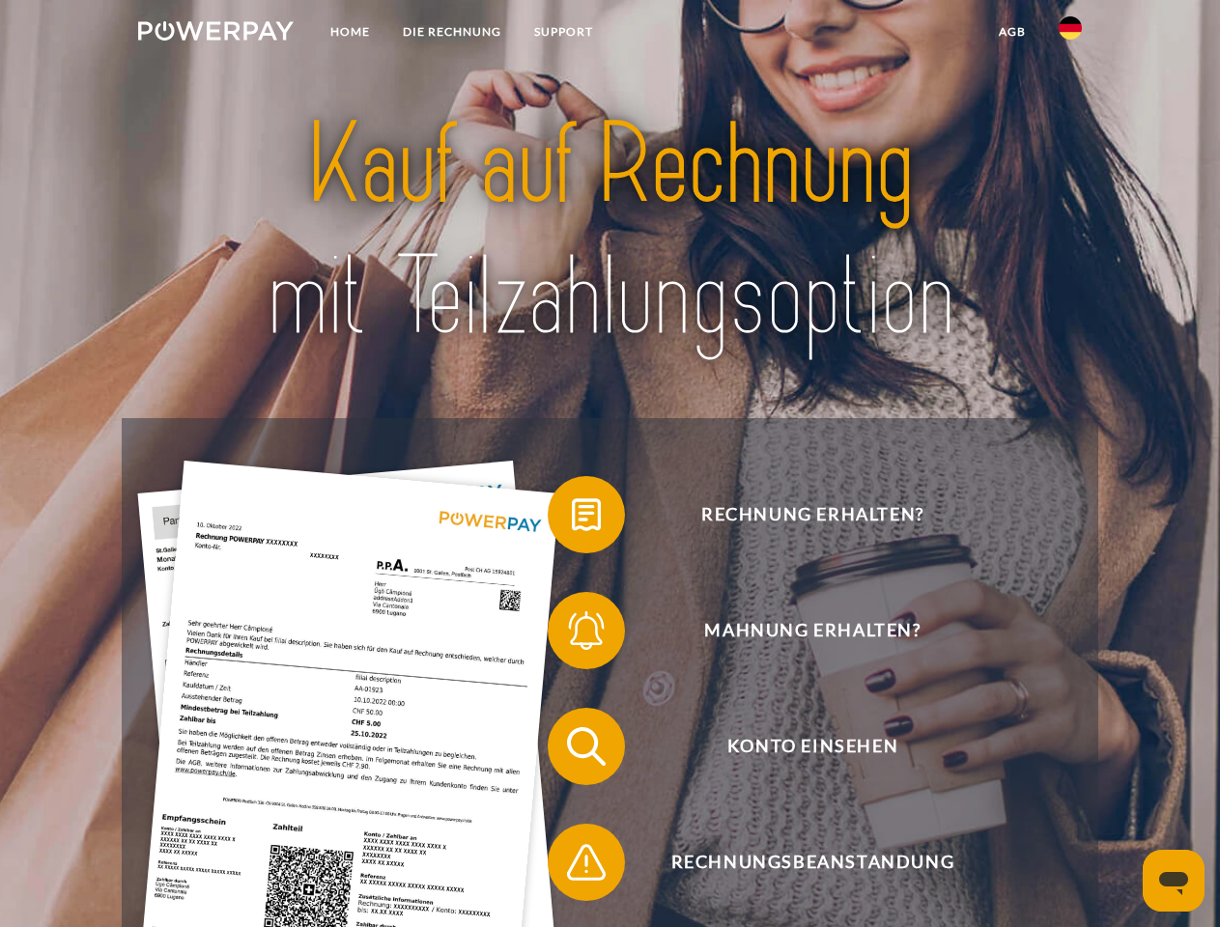
click at [215, 34] on img at bounding box center [216, 30] width 156 height 19
click at [1070, 34] on img at bounding box center [1070, 27] width 23 height 23
click at [1011, 32] on link "agb" at bounding box center [1012, 31] width 60 height 35
click at [572, 519] on span at bounding box center [557, 515] width 97 height 97
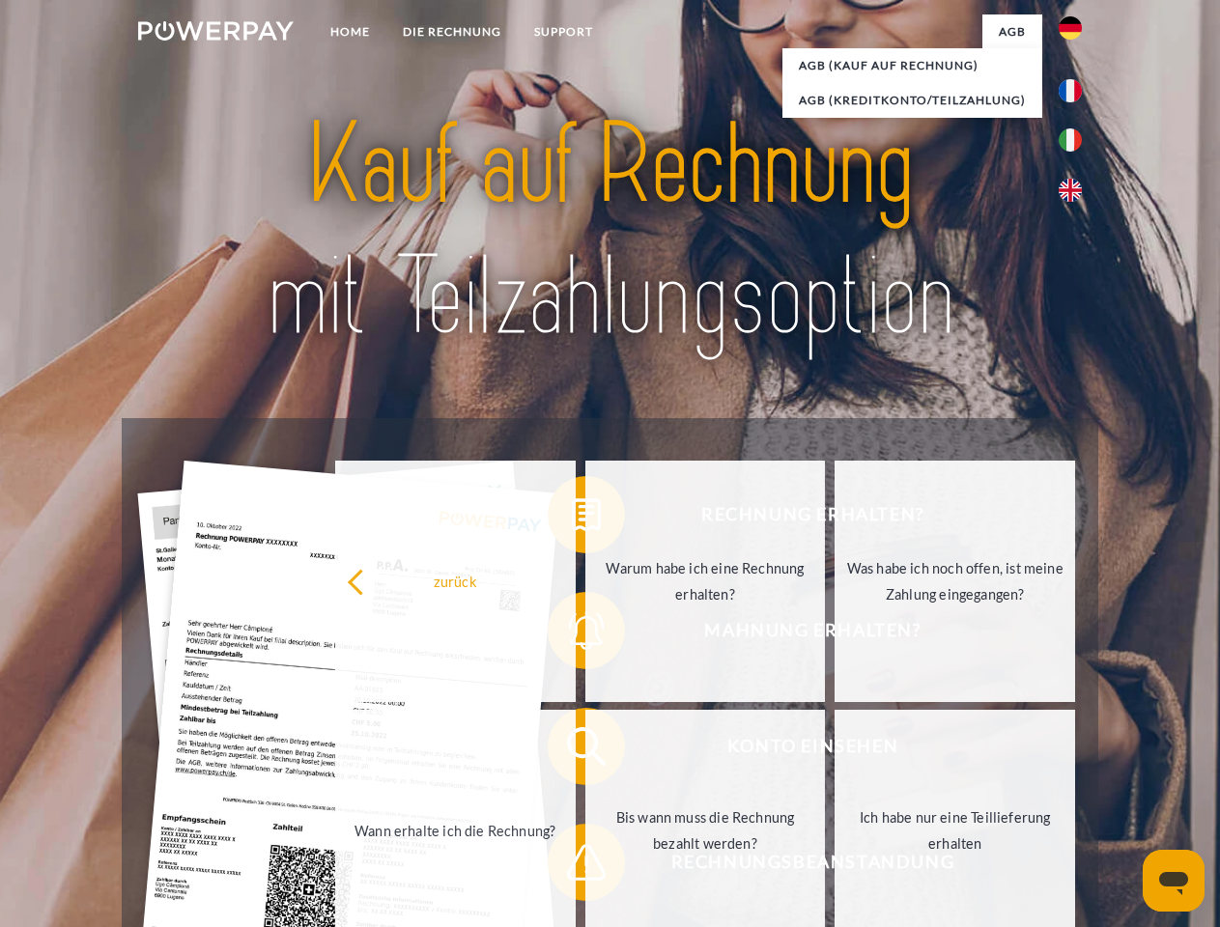
click at [572, 635] on div "Rechnung erhalten? Mahnung erhalten? Konto einsehen" at bounding box center [610, 804] width 976 height 773
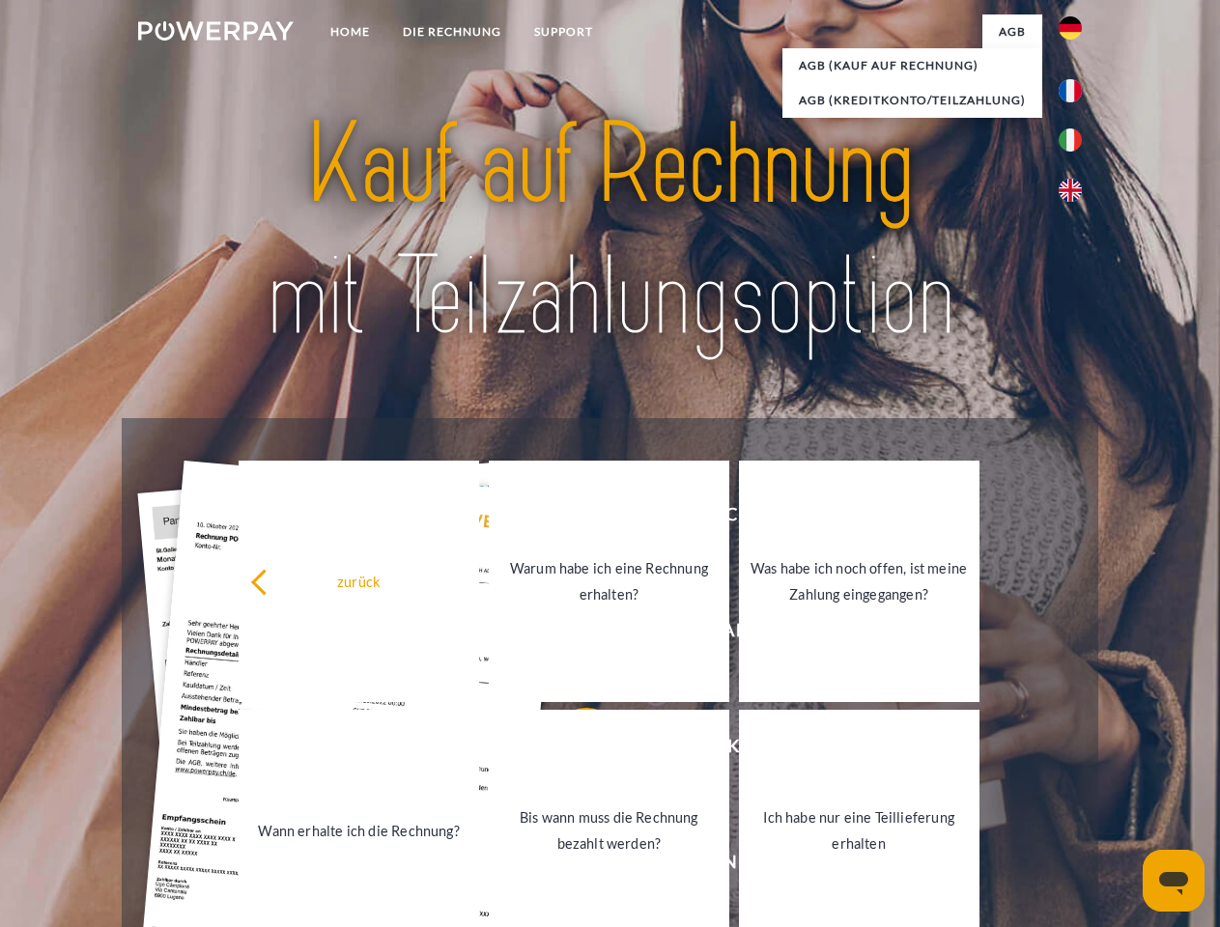
click at [572, 751] on link "Bis wann muss die Rechnung bezahlt werden?" at bounding box center [609, 830] width 241 height 241
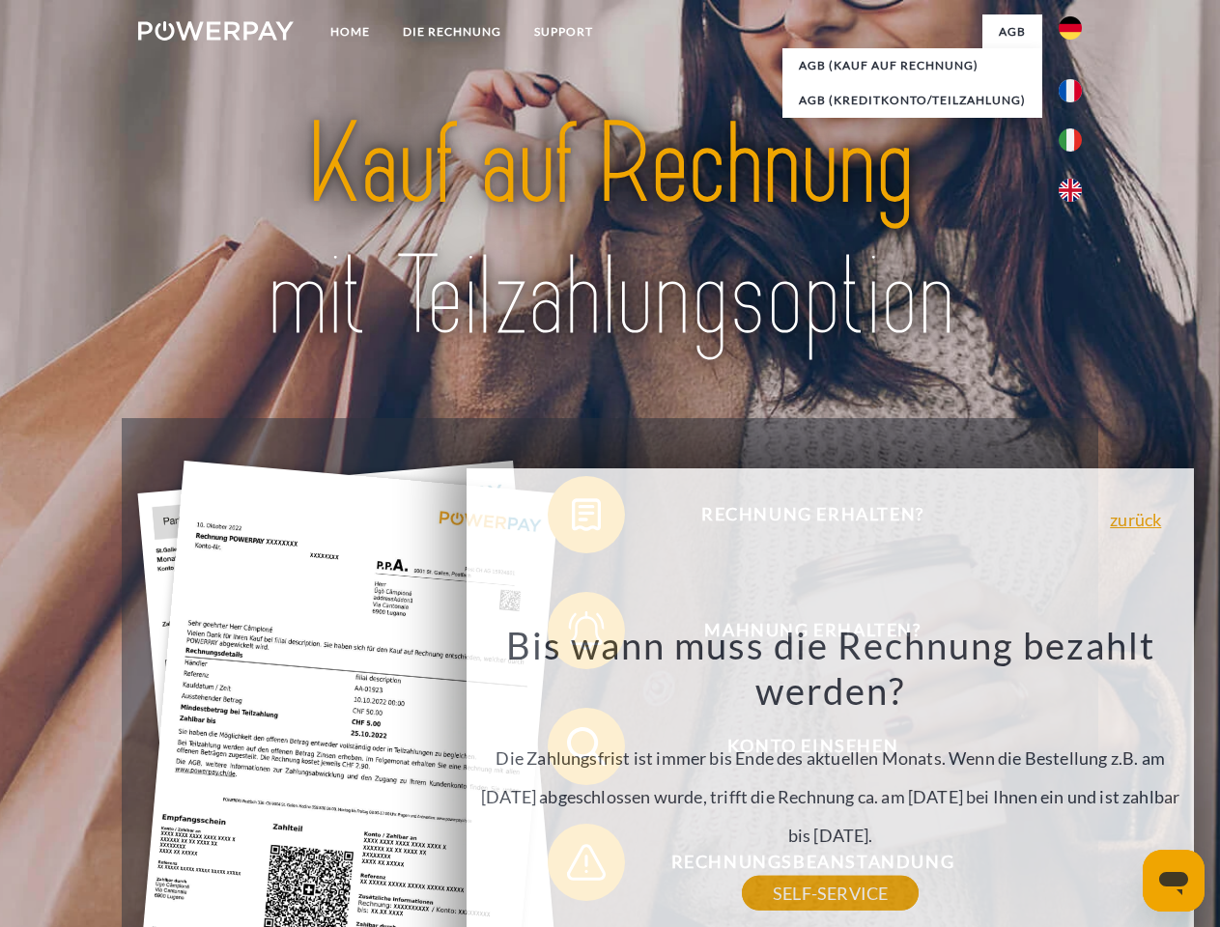
click at [572, 866] on div "Bis wann muss die Rechnung bezahlt werden? Die Zahlungsfrist ist immer bis Ende…" at bounding box center [830, 757] width 705 height 271
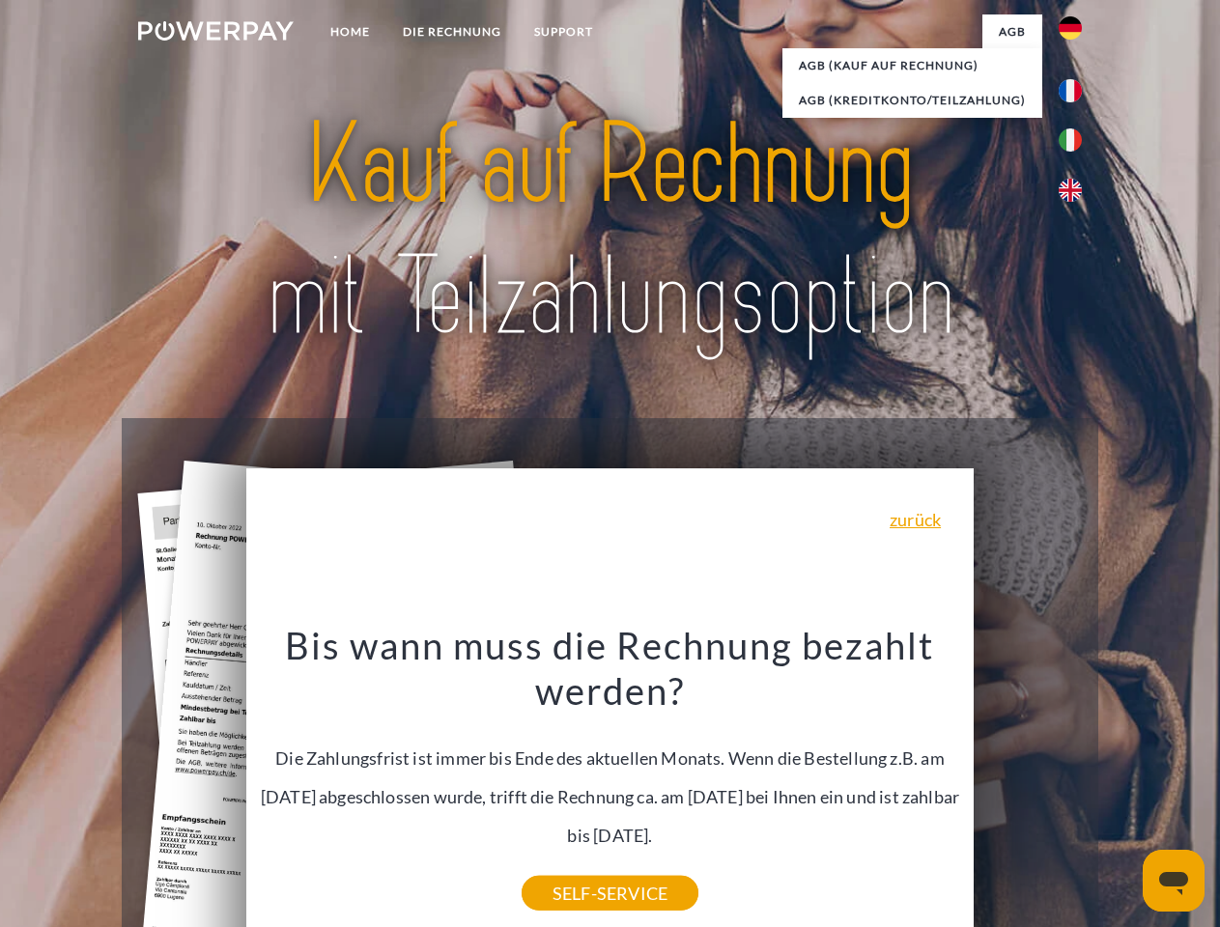
click at [1174, 881] on icon "Messaging-Fenster öffnen" at bounding box center [1173, 883] width 29 height 23
